Goal: Transaction & Acquisition: Download file/media

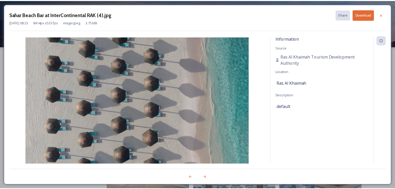
scroll to position [104, 0]
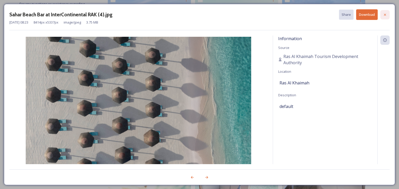
click at [385, 14] on icon at bounding box center [385, 14] width 2 height 2
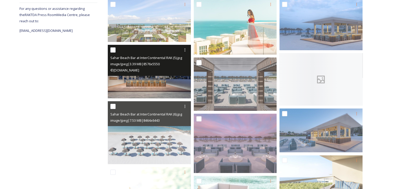
scroll to position [0, 0]
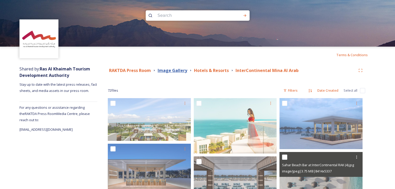
click at [176, 72] on strong "Image Gallery" at bounding box center [173, 71] width 30 height 6
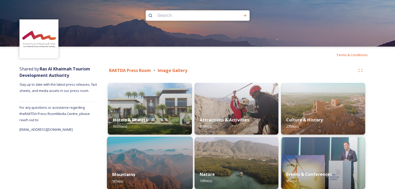
click at [167, 173] on div "Mountains 5 file(s)" at bounding box center [150, 178] width 86 height 24
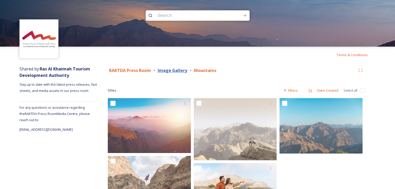
click at [167, 69] on strong "Image Gallery" at bounding box center [173, 71] width 30 height 6
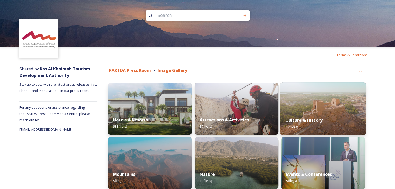
click at [330, 110] on img at bounding box center [323, 109] width 86 height 53
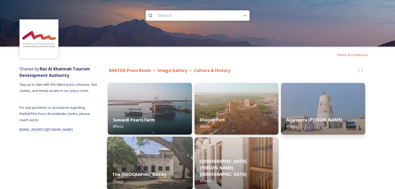
click at [167, 153] on img at bounding box center [150, 163] width 86 height 53
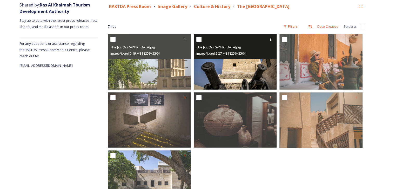
scroll to position [66, 0]
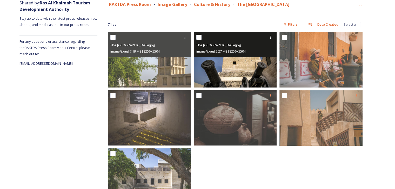
click at [238, 65] on img at bounding box center [235, 59] width 83 height 55
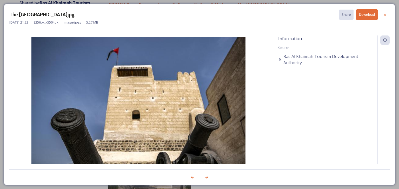
click at [365, 16] on button "Download" at bounding box center [367, 14] width 22 height 11
click at [386, 13] on icon at bounding box center [384, 15] width 4 height 4
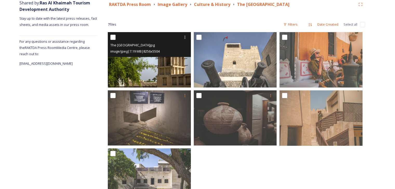
click at [169, 76] on img at bounding box center [149, 59] width 83 height 55
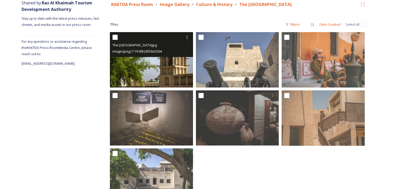
scroll to position [34, 0]
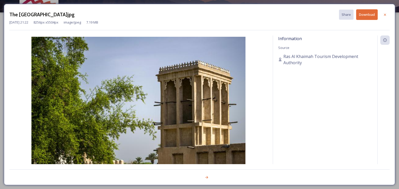
click at [364, 15] on button "Download" at bounding box center [367, 14] width 22 height 11
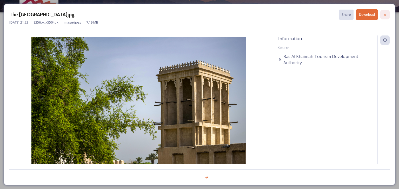
click at [384, 15] on icon at bounding box center [384, 15] width 4 height 4
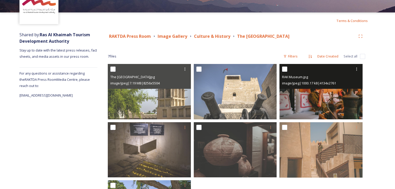
click at [316, 98] on img at bounding box center [320, 92] width 83 height 56
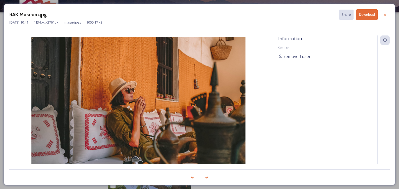
click at [365, 14] on button "Download" at bounding box center [367, 14] width 22 height 11
